Goal: Find contact information: Find contact information

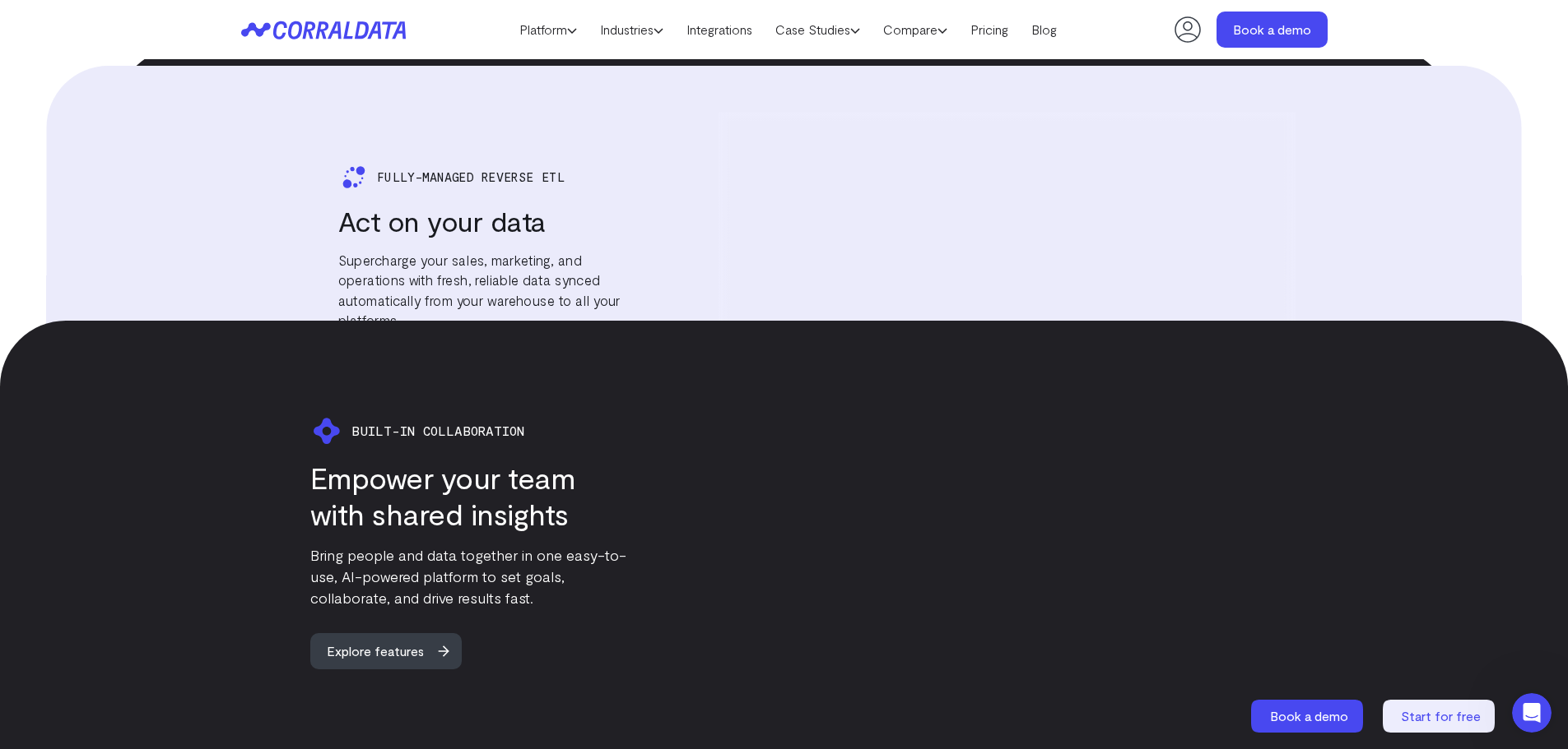
scroll to position [3091, 0]
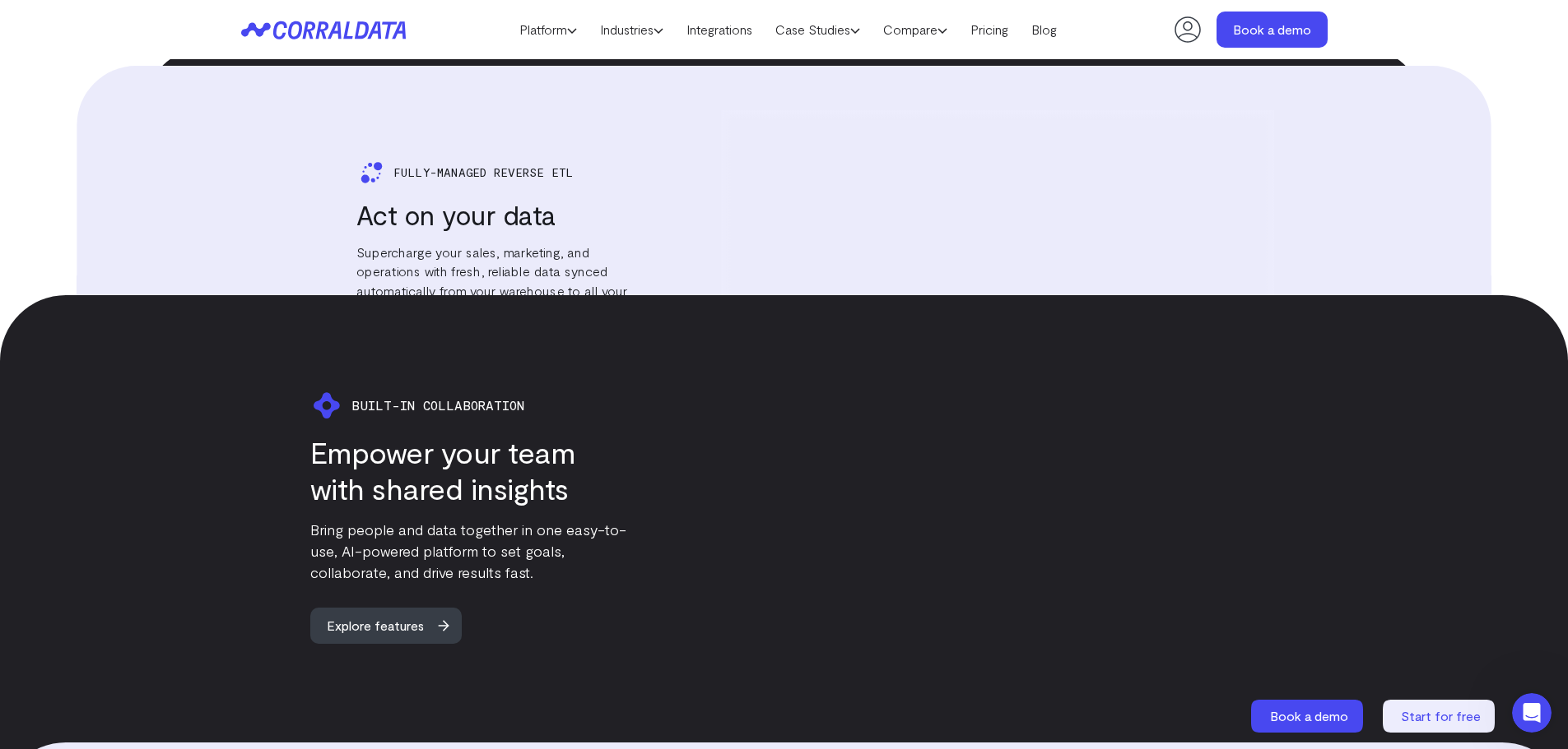
click at [1189, 34] on icon at bounding box center [1187, 29] width 26 height 26
